Goal: Transaction & Acquisition: Purchase product/service

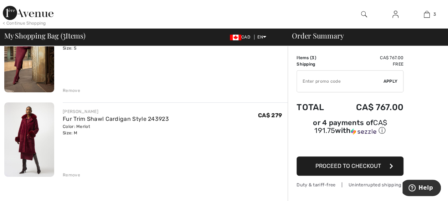
scroll to position [180, 0]
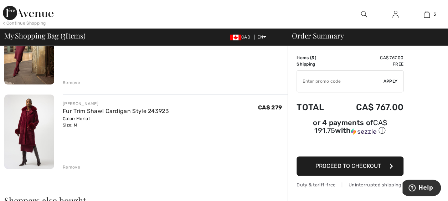
click at [27, 145] on img at bounding box center [29, 131] width 50 height 75
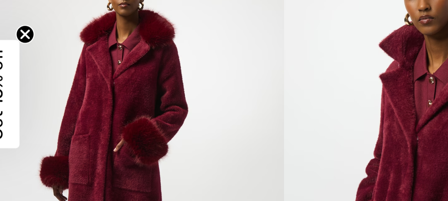
click at [28, 130] on img at bounding box center [59, 130] width 118 height 177
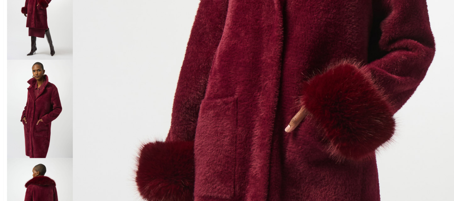
scroll to position [184, 0]
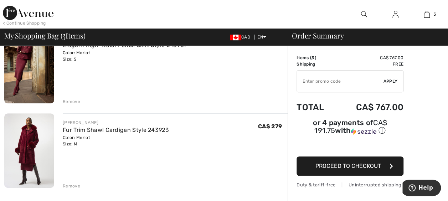
scroll to position [139, 0]
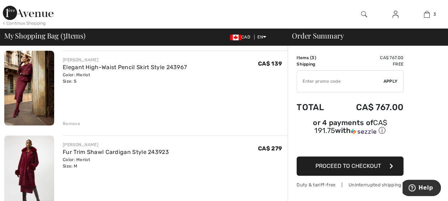
click at [16, 96] on img at bounding box center [29, 88] width 50 height 75
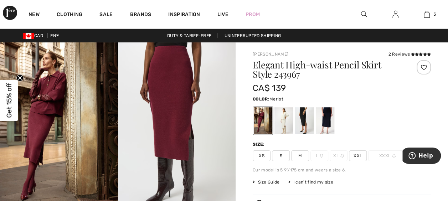
click at [34, 132] on img at bounding box center [59, 130] width 118 height 177
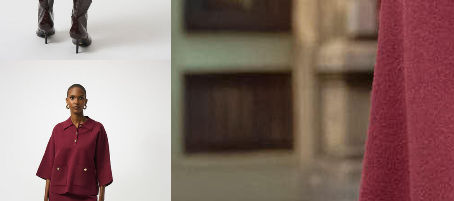
scroll to position [141, 0]
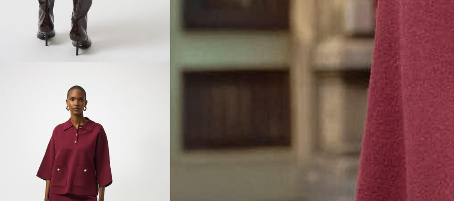
click at [26, 88] on img at bounding box center [28, 108] width 47 height 71
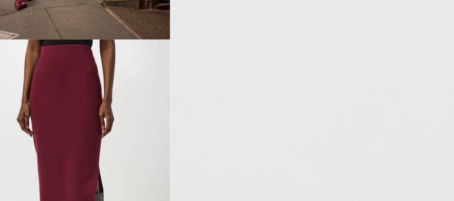
scroll to position [0, 0]
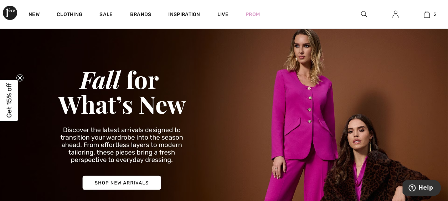
scroll to position [22, 0]
click at [56, 159] on img at bounding box center [224, 127] width 448 height 215
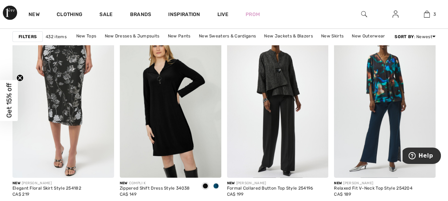
scroll to position [934, 0]
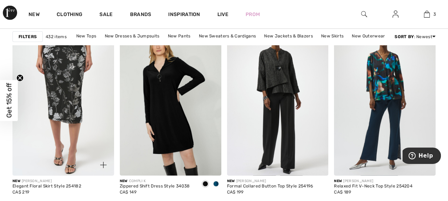
click at [54, 154] on img at bounding box center [63, 100] width 102 height 152
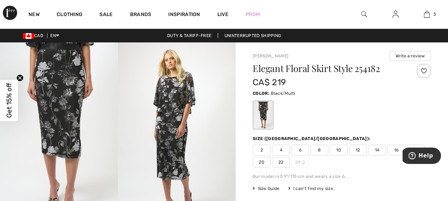
click at [51, 150] on img at bounding box center [59, 130] width 118 height 177
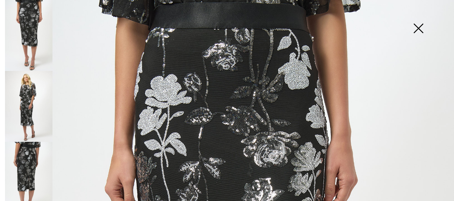
click at [420, 29] on img at bounding box center [418, 29] width 36 height 37
